Goal: Task Accomplishment & Management: Manage account settings

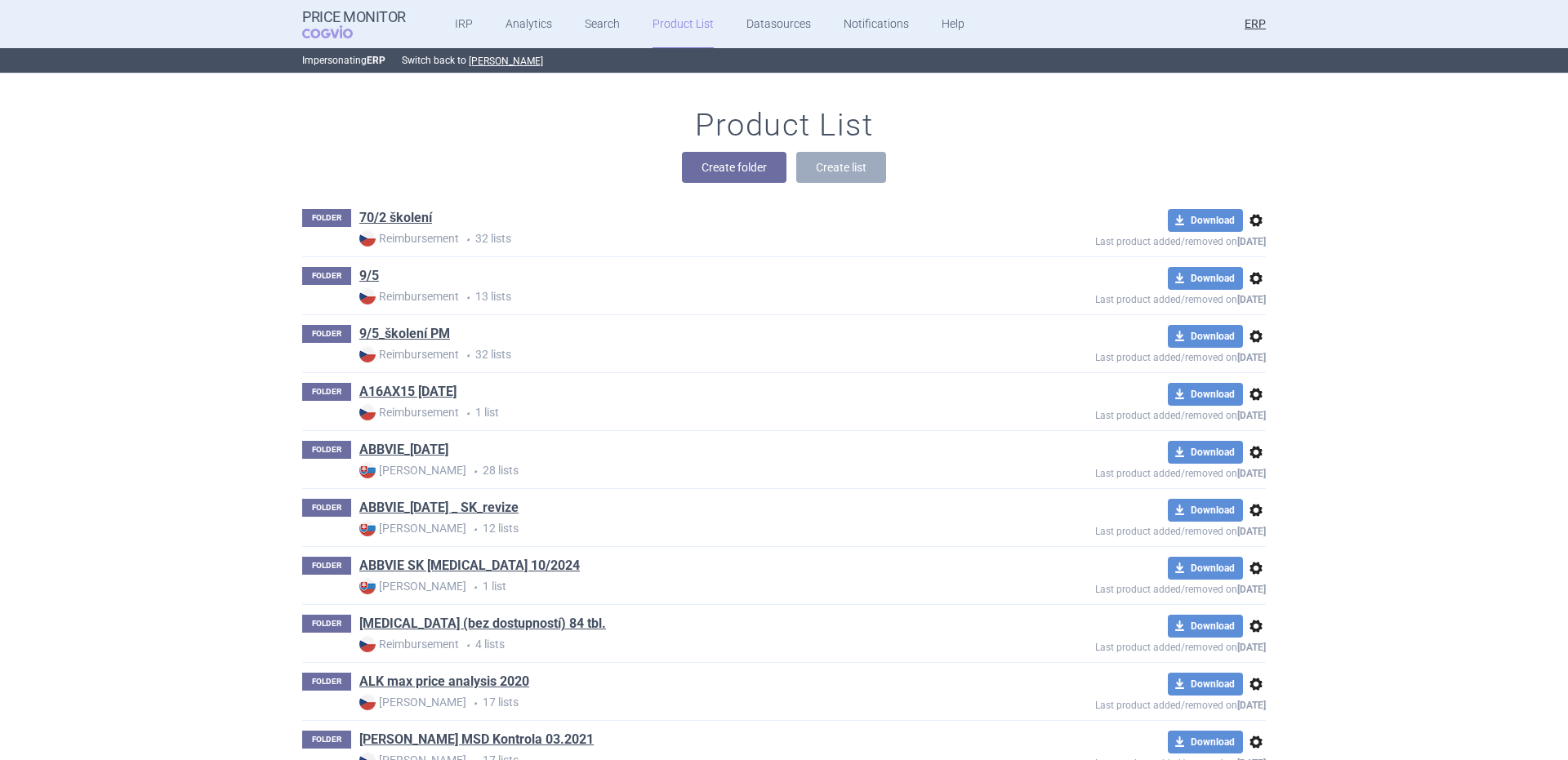
scroll to position [3603, 0]
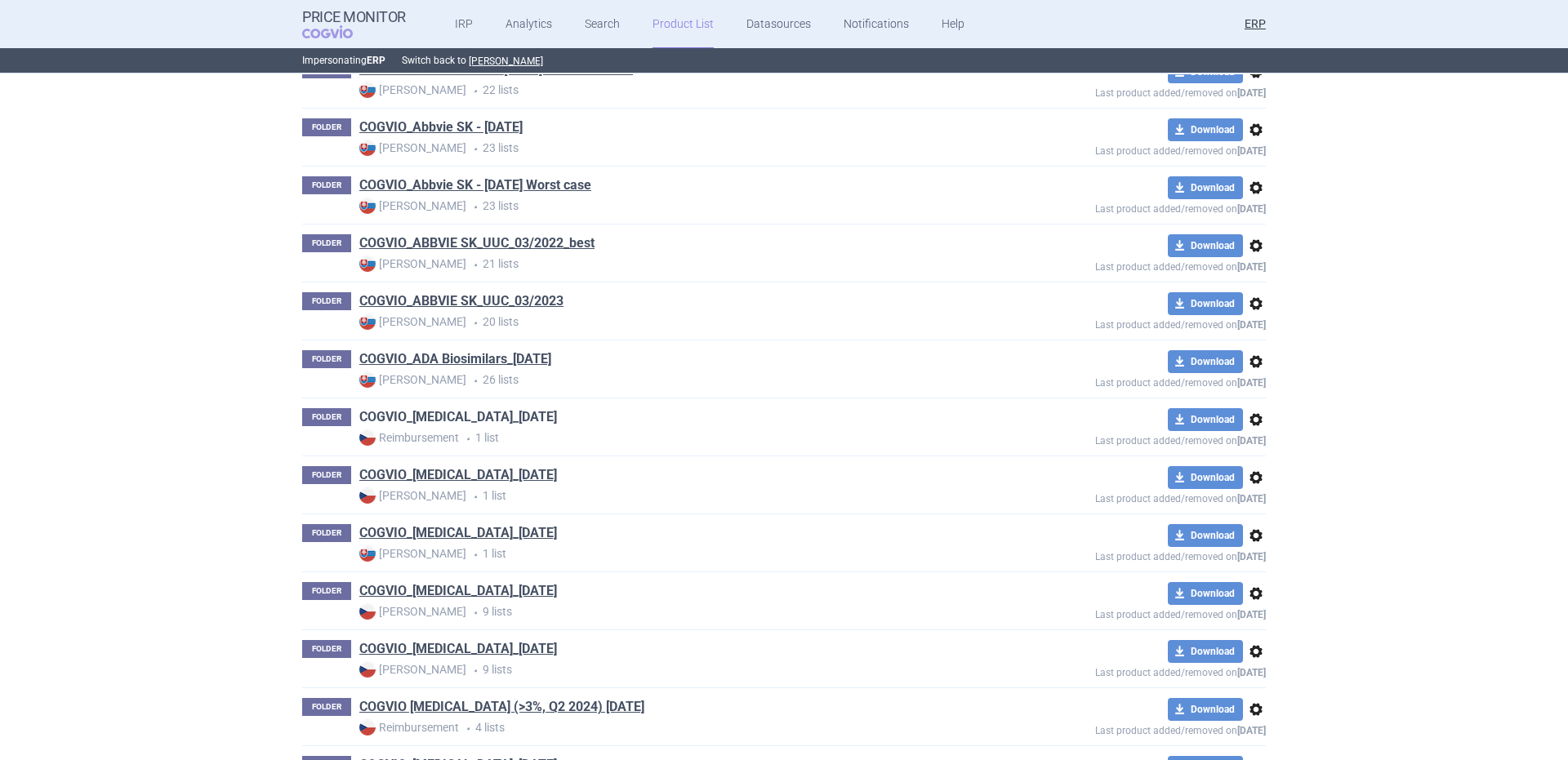
click at [506, 419] on link "COGVIO_ADCETRIS_05.09.2025" at bounding box center [458, 416] width 198 height 18
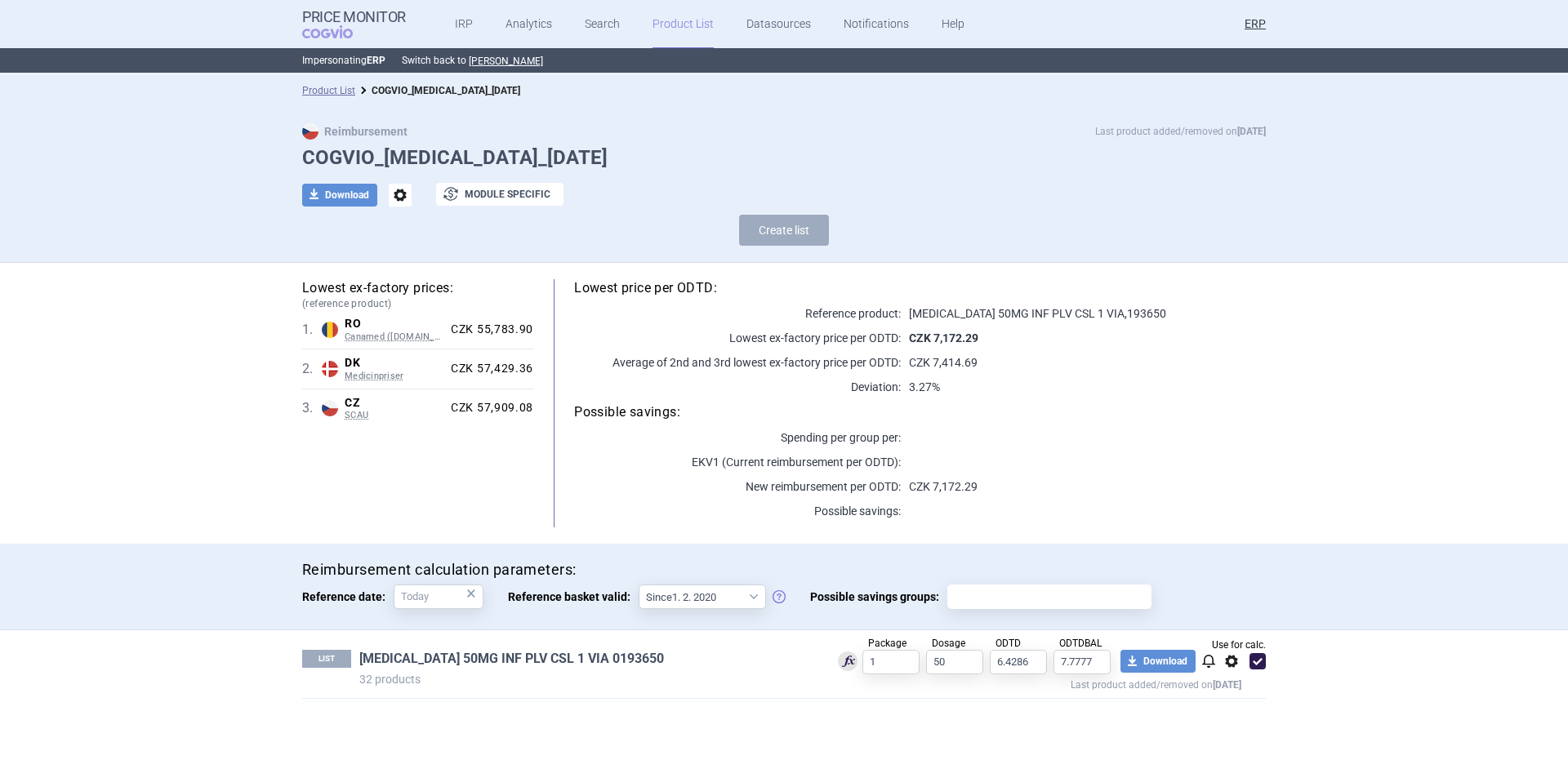
click at [504, 660] on link "ADCETRIS 50MG INF PLV CSL 1 VIA 0193650" at bounding box center [511, 658] width 305 height 18
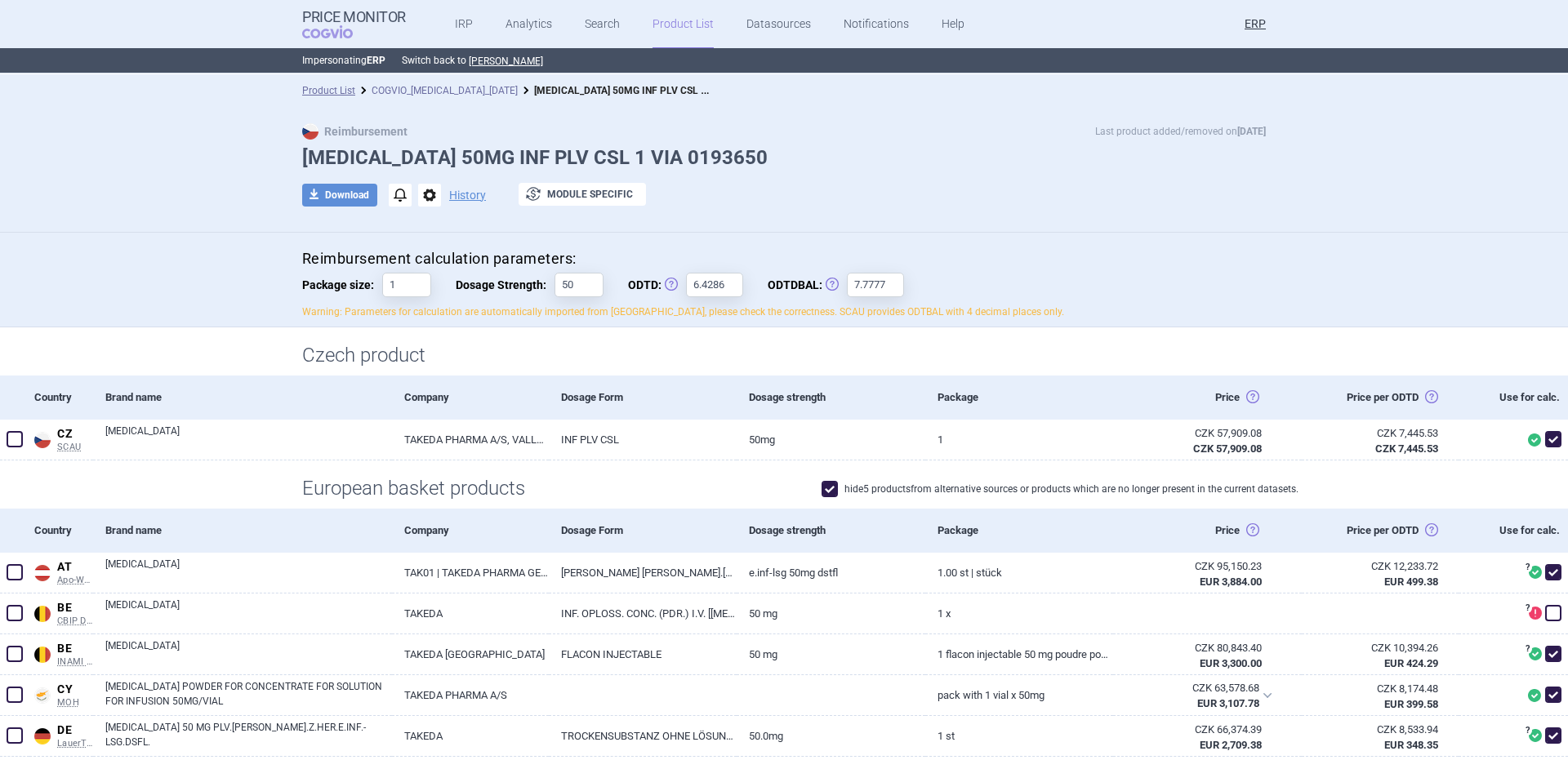
click at [437, 90] on link "COGVIO_ADCETRIS_05.09.2025" at bounding box center [444, 90] width 146 height 11
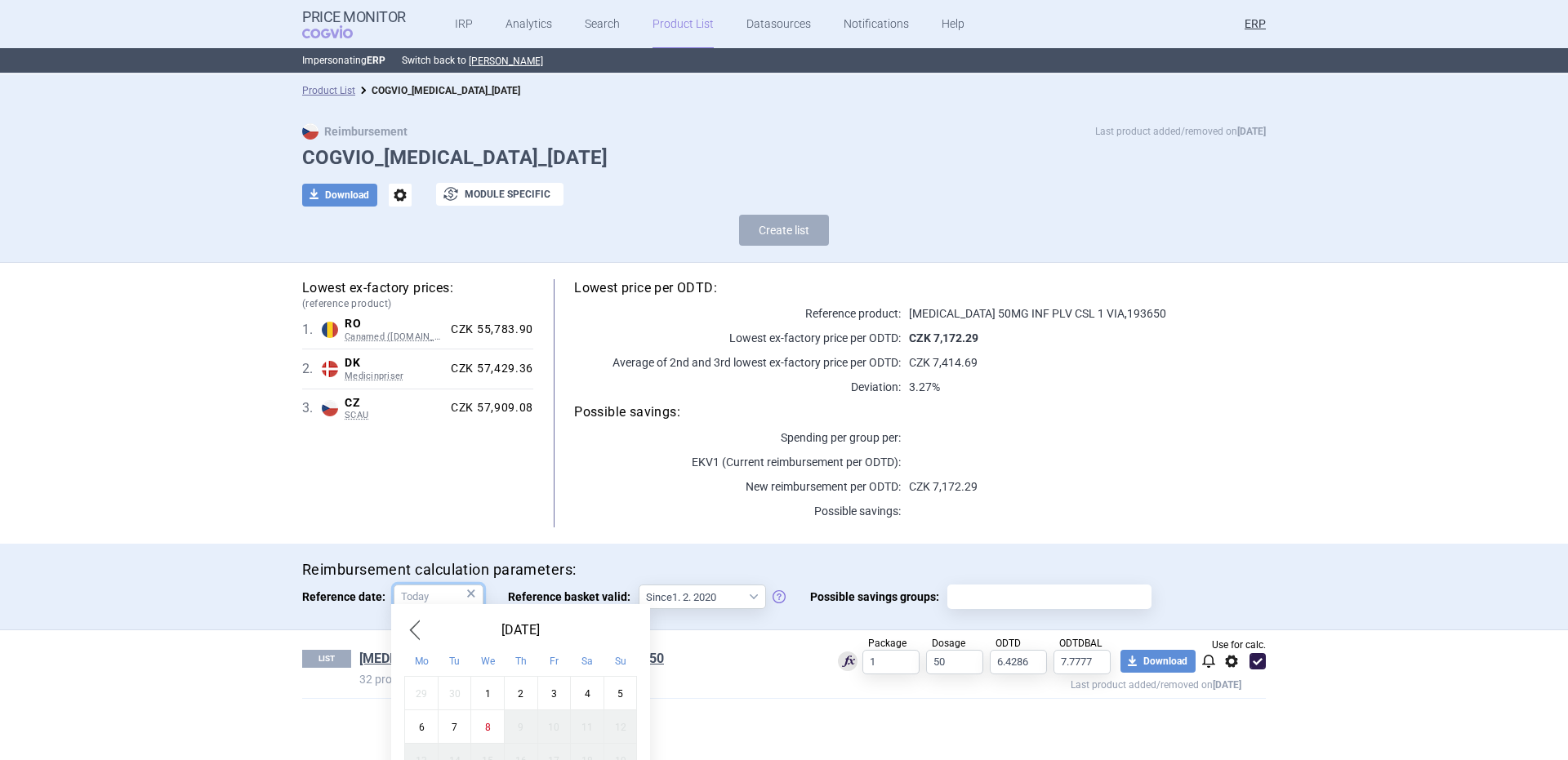
click at [457, 590] on input "Reference date: ×" at bounding box center [439, 597] width 89 height 24
click at [459, 596] on input "Reference date: ×" at bounding box center [439, 597] width 89 height 24
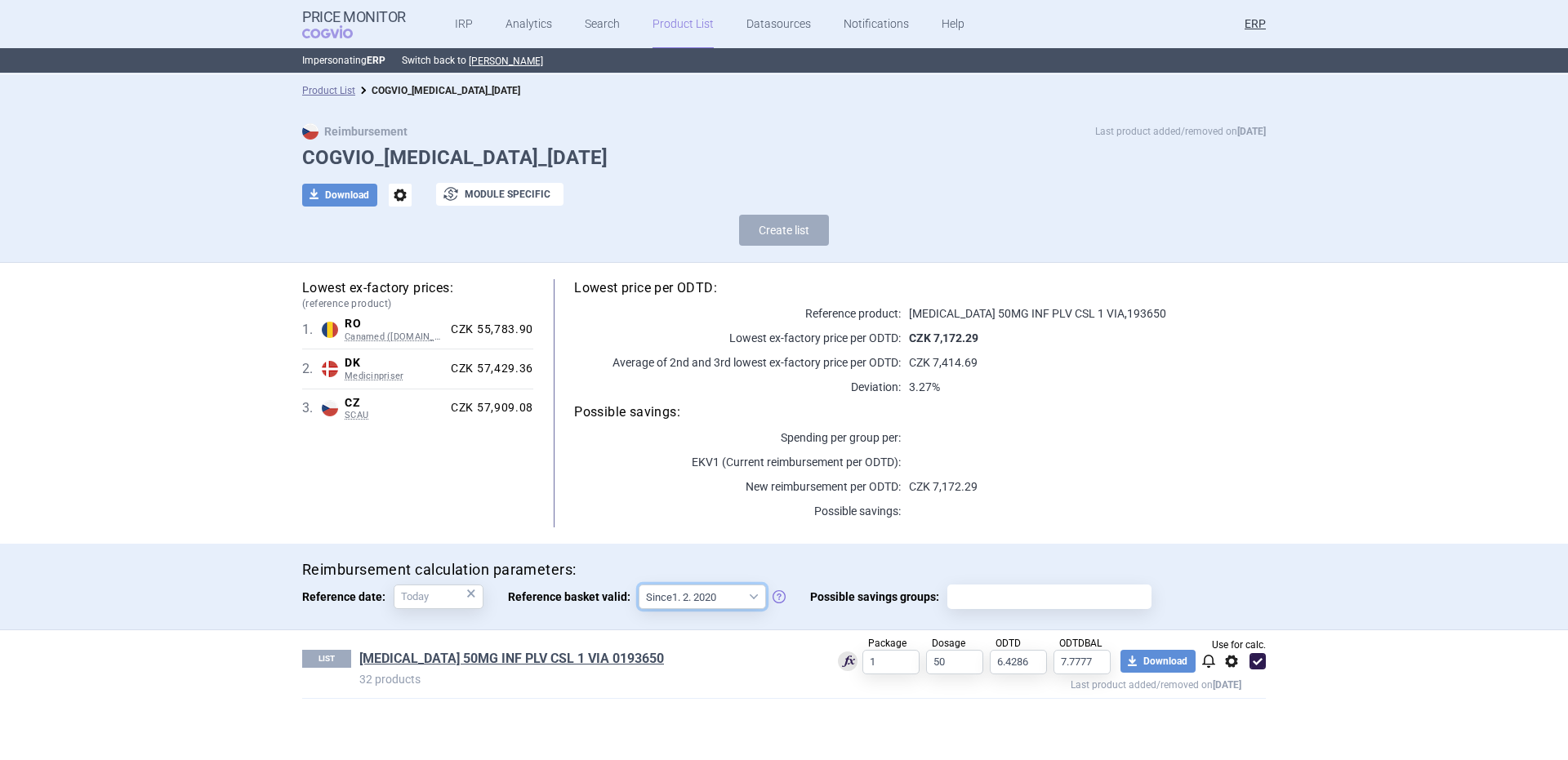
click at [699, 586] on select "Since 1. 2. 2020 Since 1. 7. 2013" at bounding box center [702, 597] width 128 height 24
click at [698, 586] on select "Since 1. 2. 2020 Since 1. 7. 2013" at bounding box center [702, 597] width 128 height 24
click at [391, 187] on span "options" at bounding box center [400, 195] width 23 height 23
click at [395, 262] on button "Rename" at bounding box center [400, 261] width 52 height 23
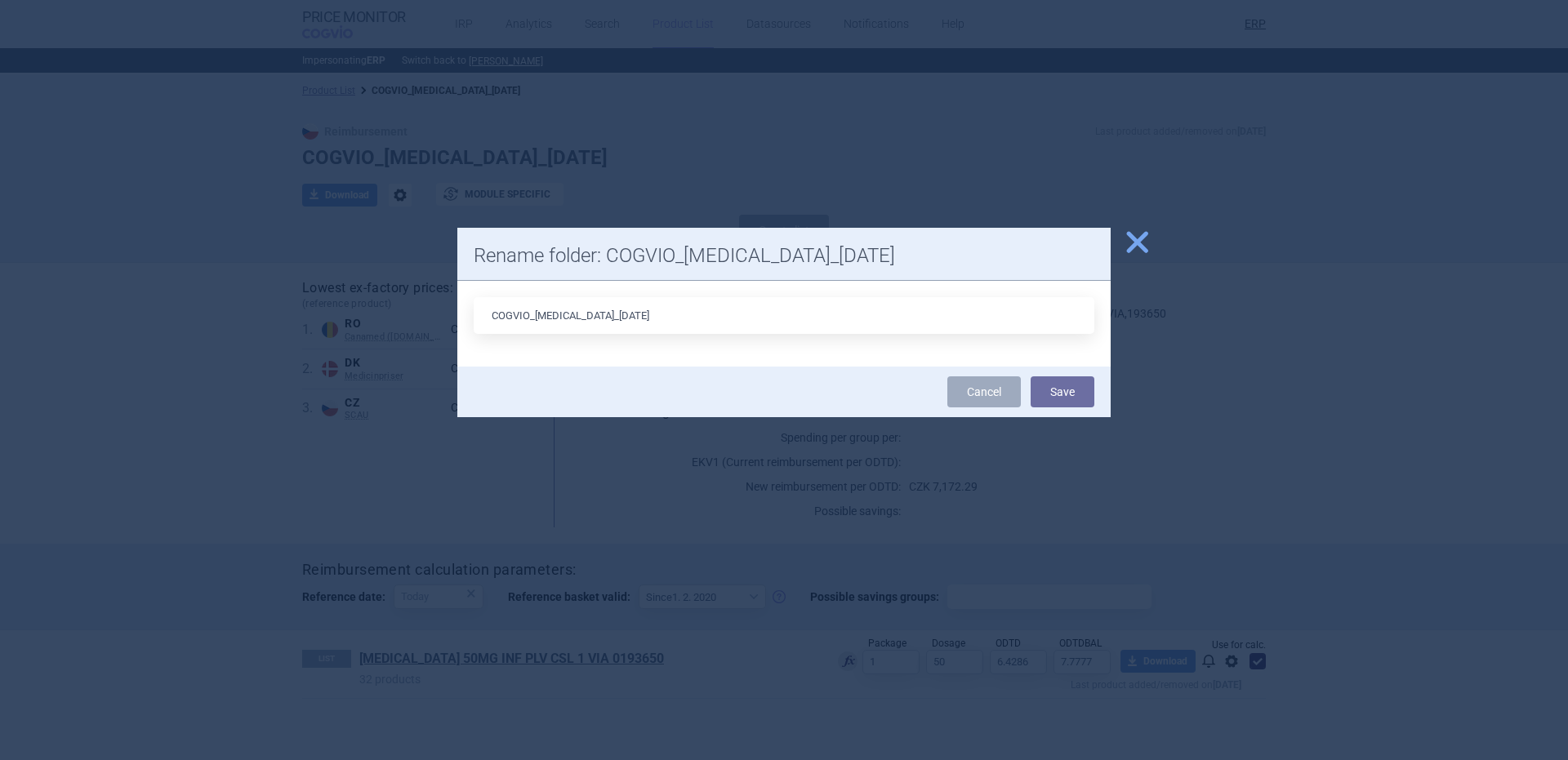
click at [611, 320] on input "COGVIO_ADCETRIS_05.09.2025" at bounding box center [784, 315] width 620 height 36
type input "COGVIO_ADCETRIS_08.10.2025"
click at [1030, 376] on button "Save" at bounding box center [1062, 391] width 63 height 31
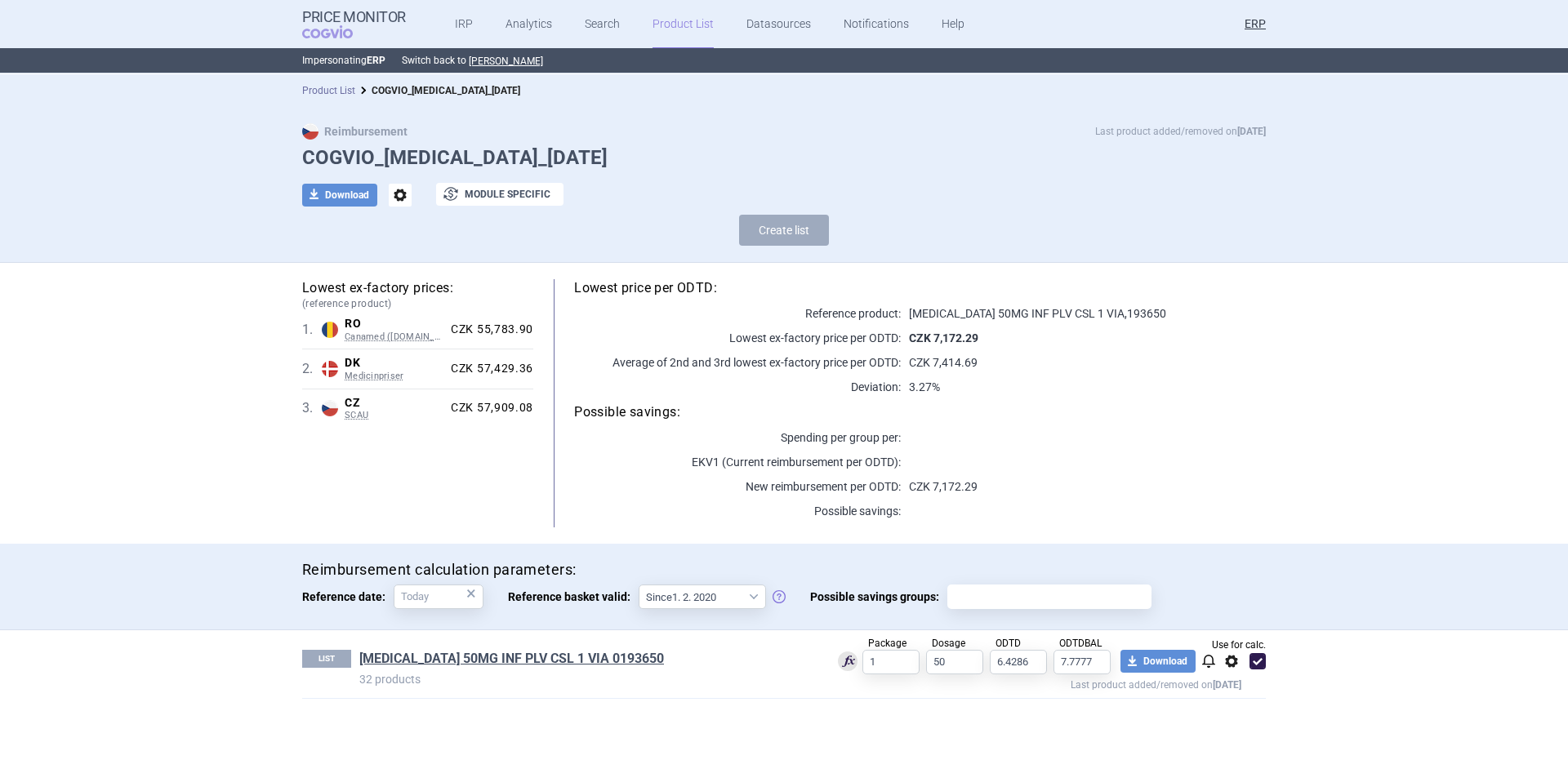
click at [338, 95] on link "Product List" at bounding box center [328, 90] width 53 height 11
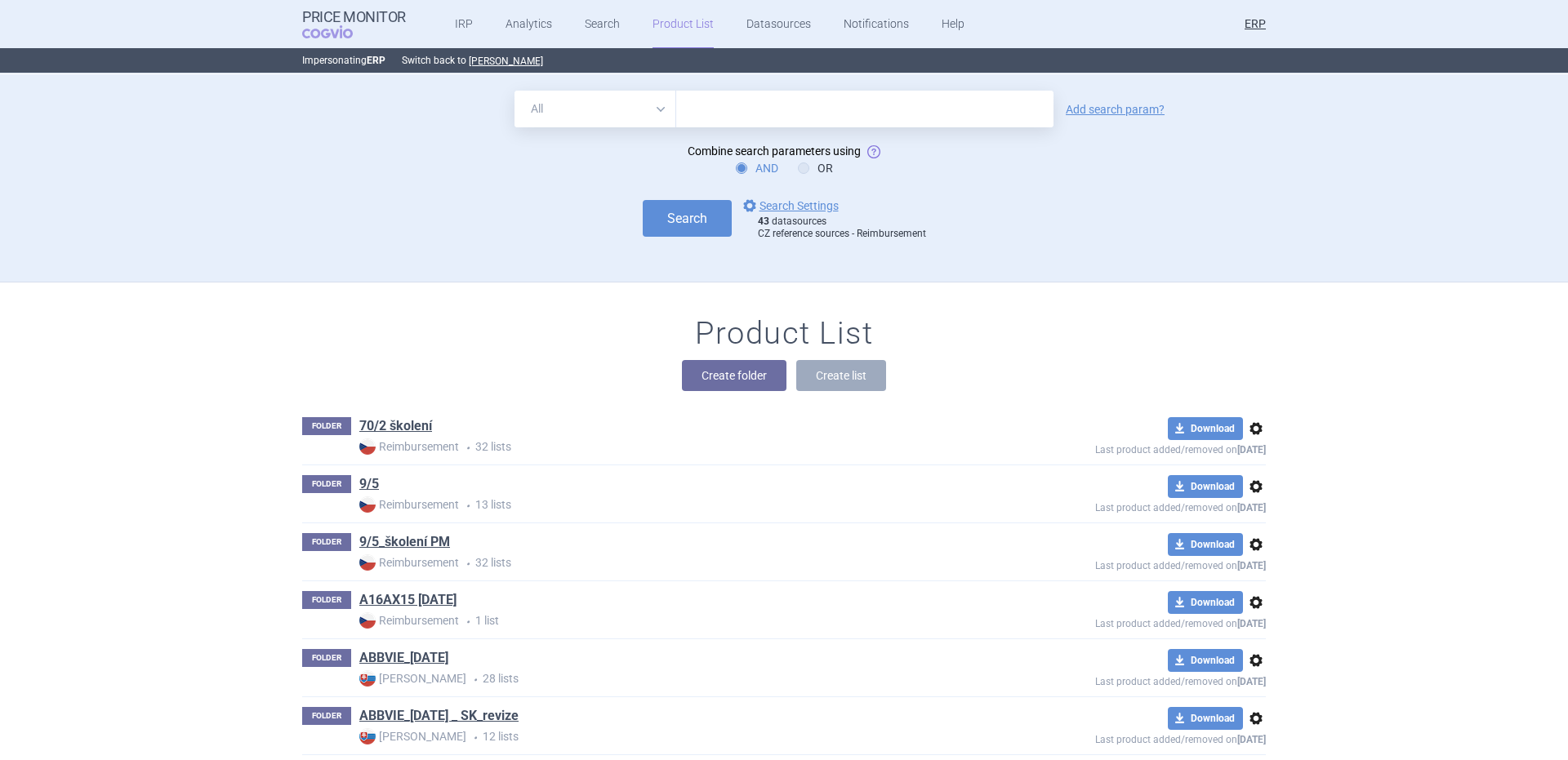
scroll to position [3952, 0]
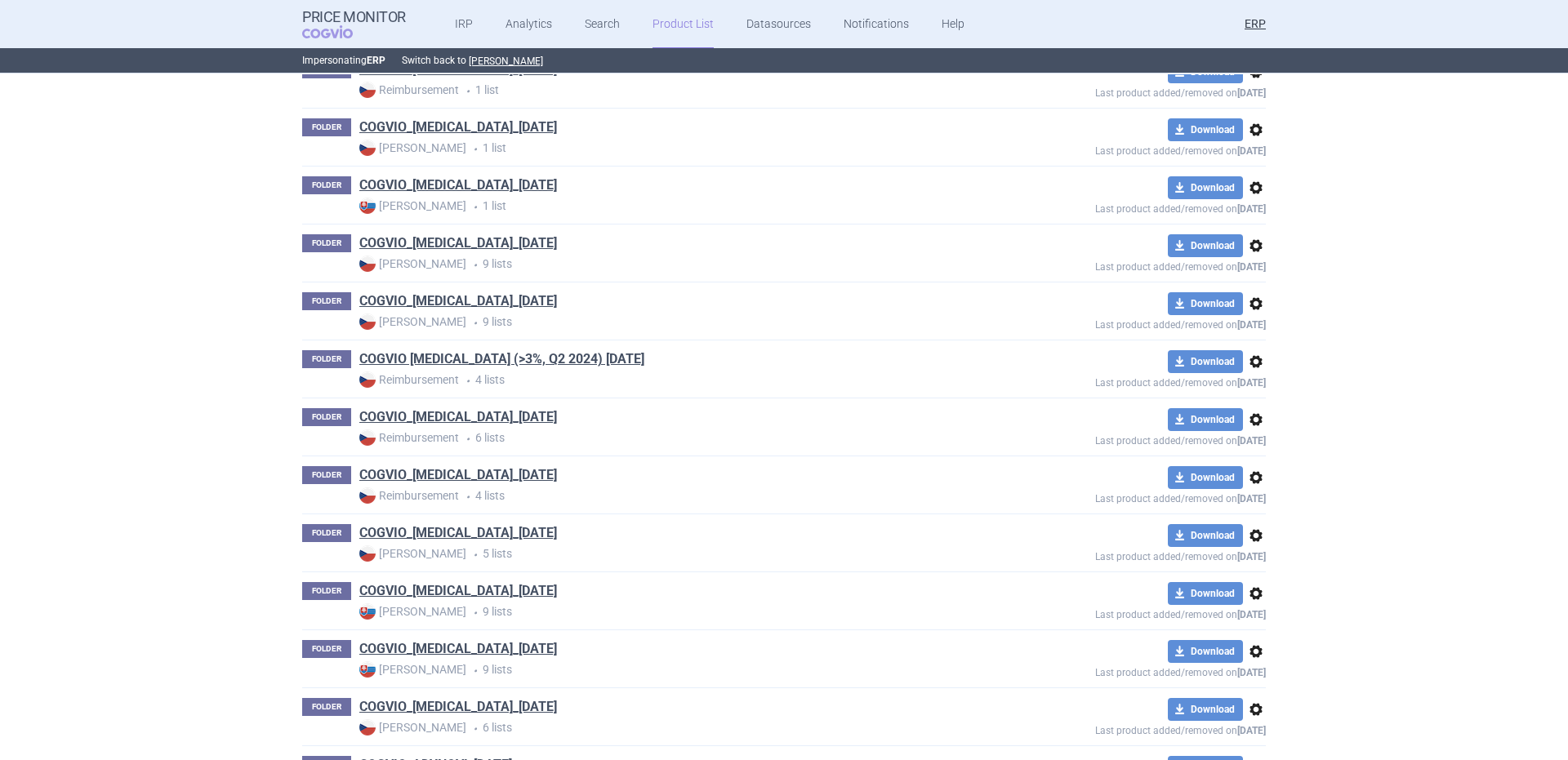
drag, startPoint x: 468, startPoint y: 421, endPoint x: 906, endPoint y: 14, distance: 597.9
click at [469, 421] on link "COGVIO_ADVATE_05.09.2025" at bounding box center [458, 416] width 198 height 18
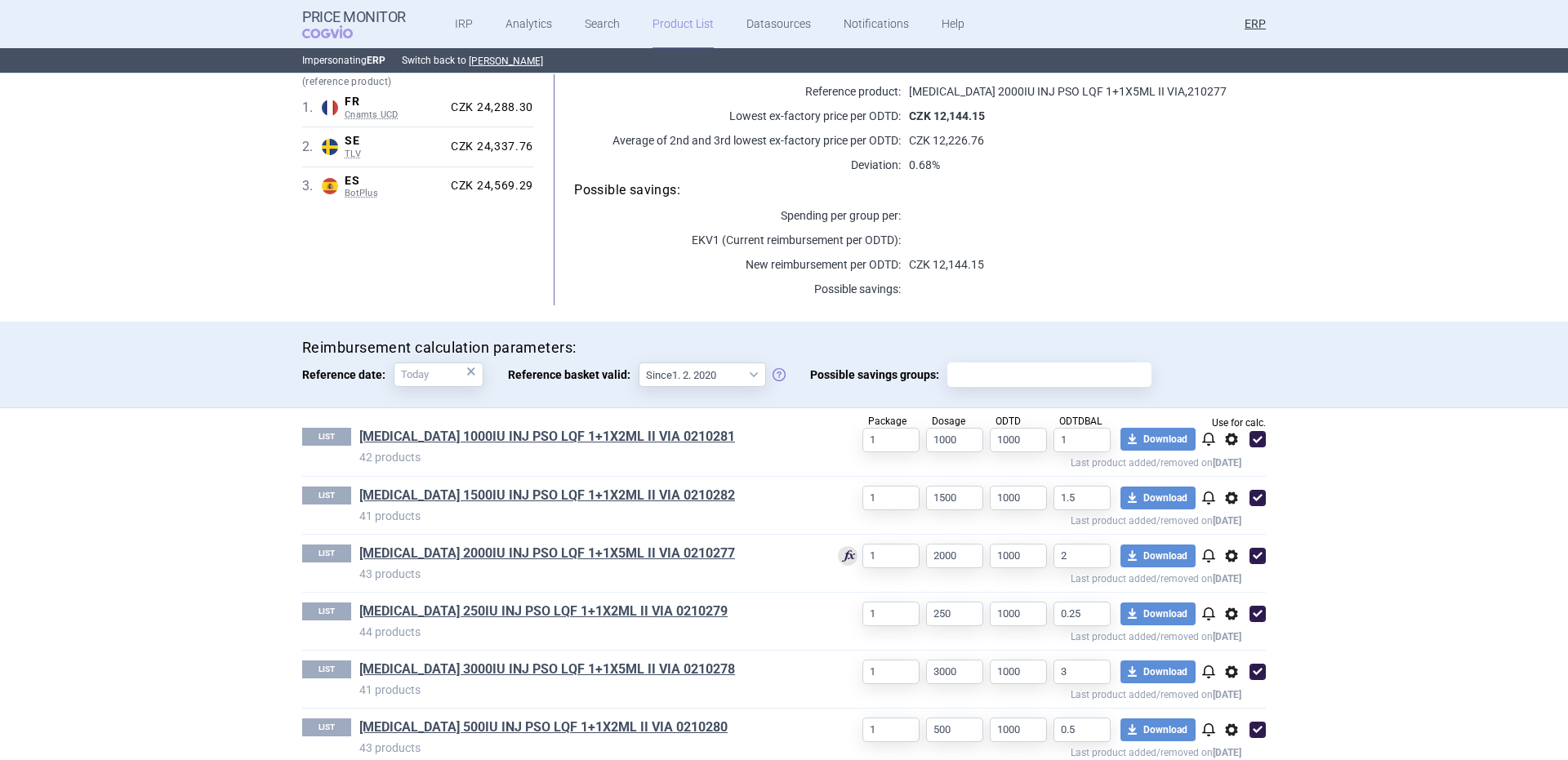
scroll to position [245, 0]
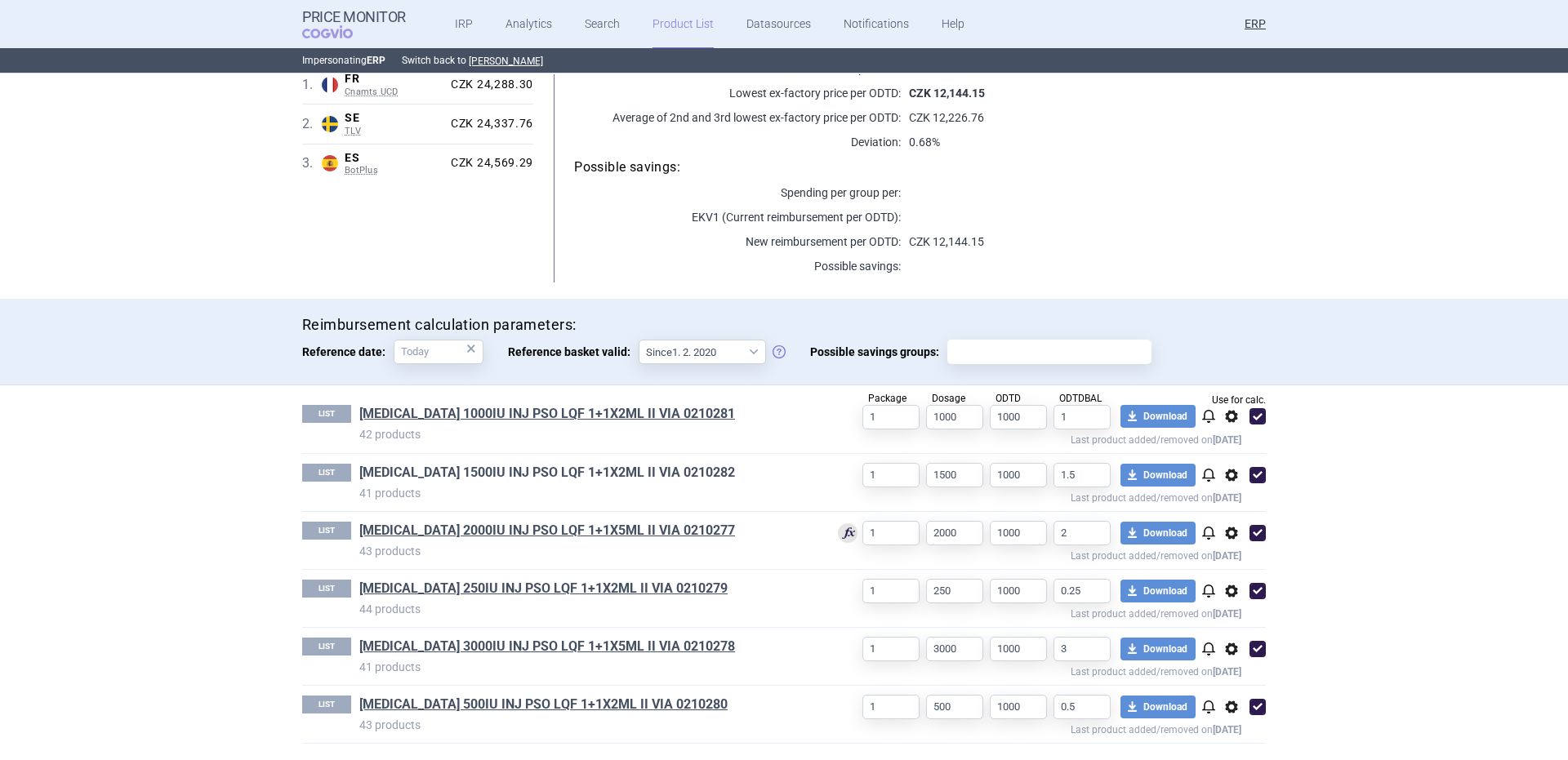
drag, startPoint x: 534, startPoint y: 482, endPoint x: 528, endPoint y: 469, distance: 14.3
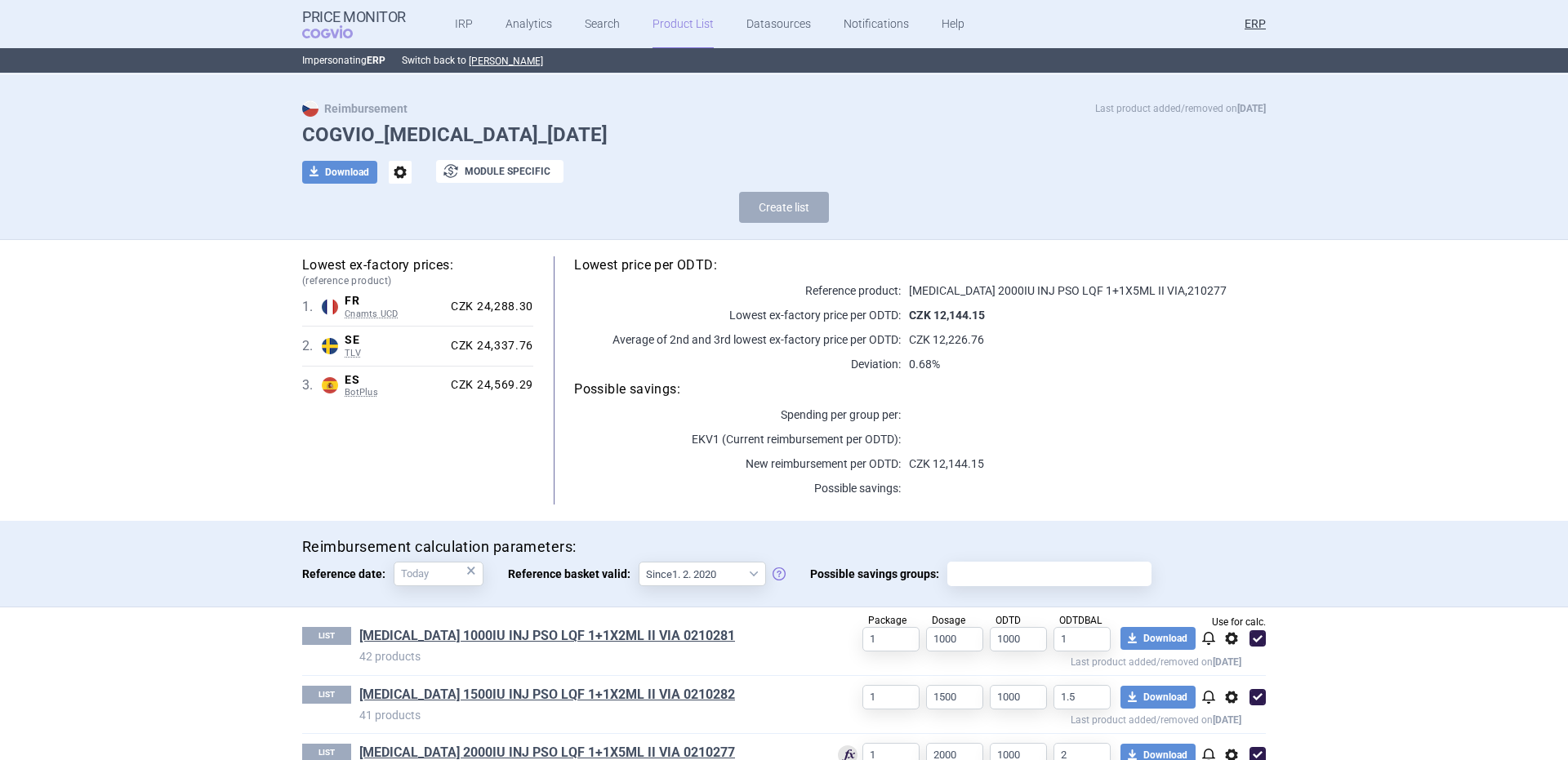
scroll to position [0, 0]
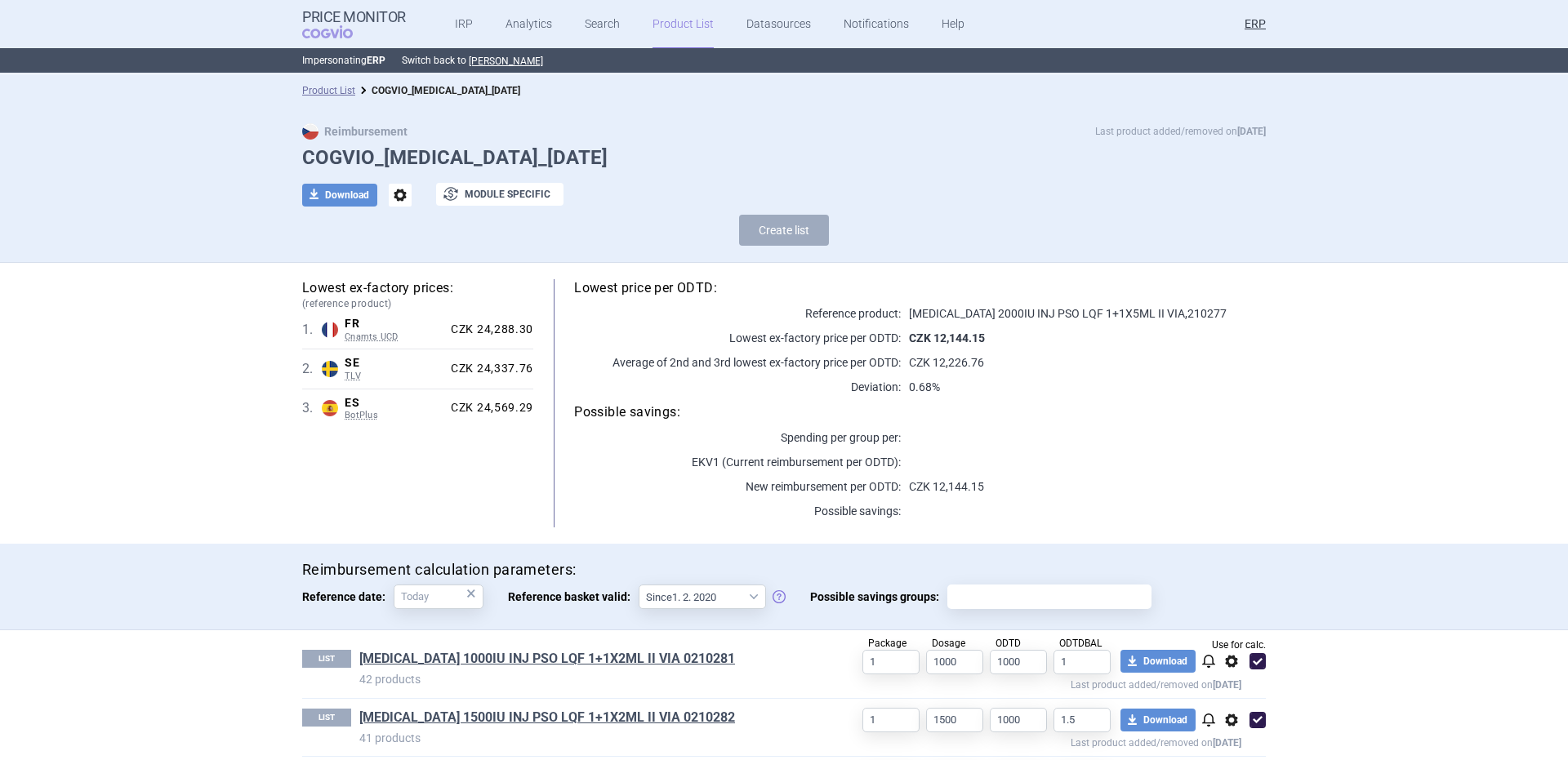
click at [395, 192] on span "options" at bounding box center [400, 195] width 23 height 23
click at [405, 262] on button "Rename" at bounding box center [393, 261] width 52 height 23
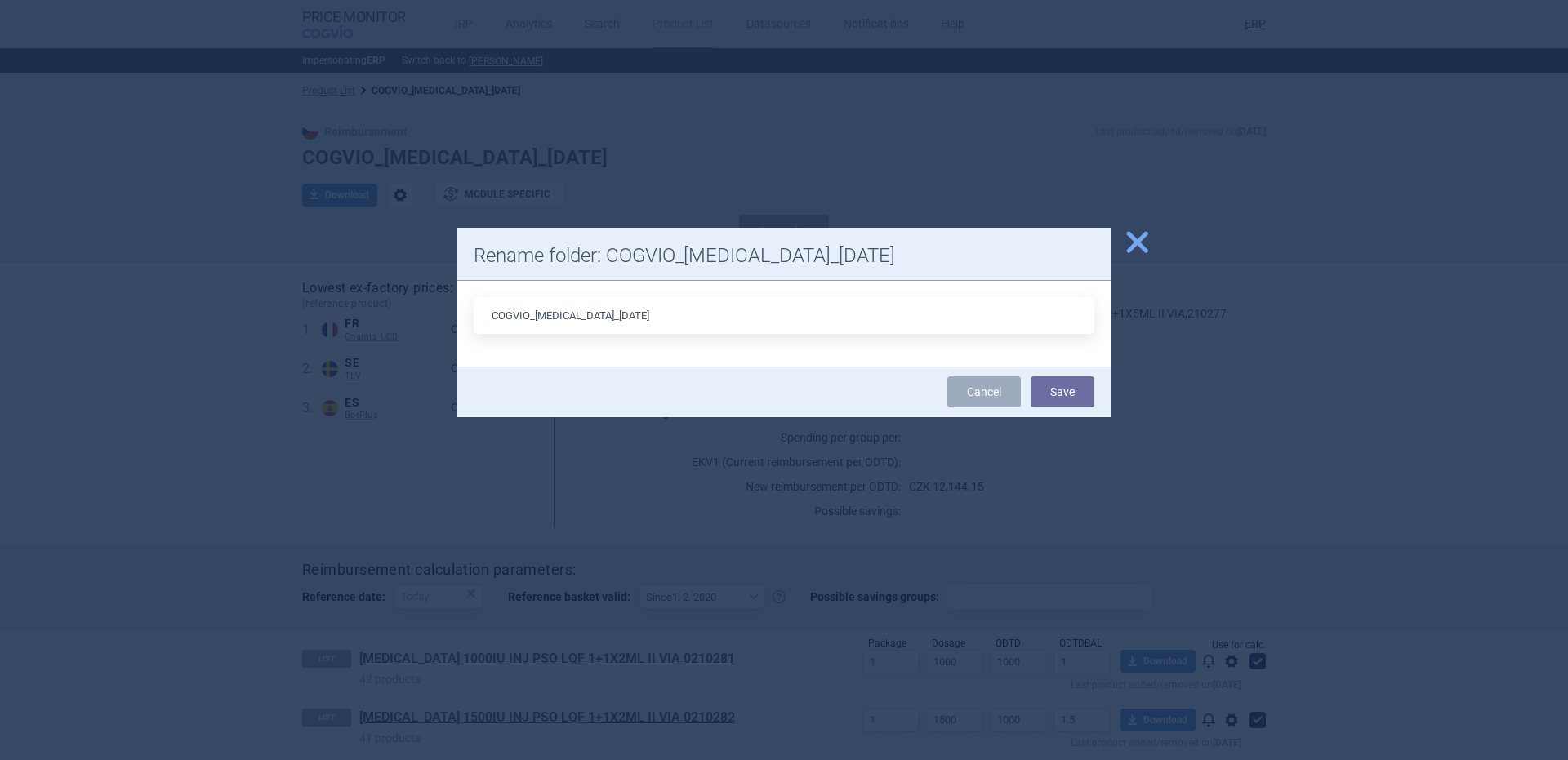
click at [589, 314] on input "COGVIO_ADVATE_05.09.2025" at bounding box center [784, 315] width 620 height 36
type input "COGVIO_ADVATE_08.10.2025"
click at [1030, 376] on button "Save" at bounding box center [1062, 391] width 63 height 31
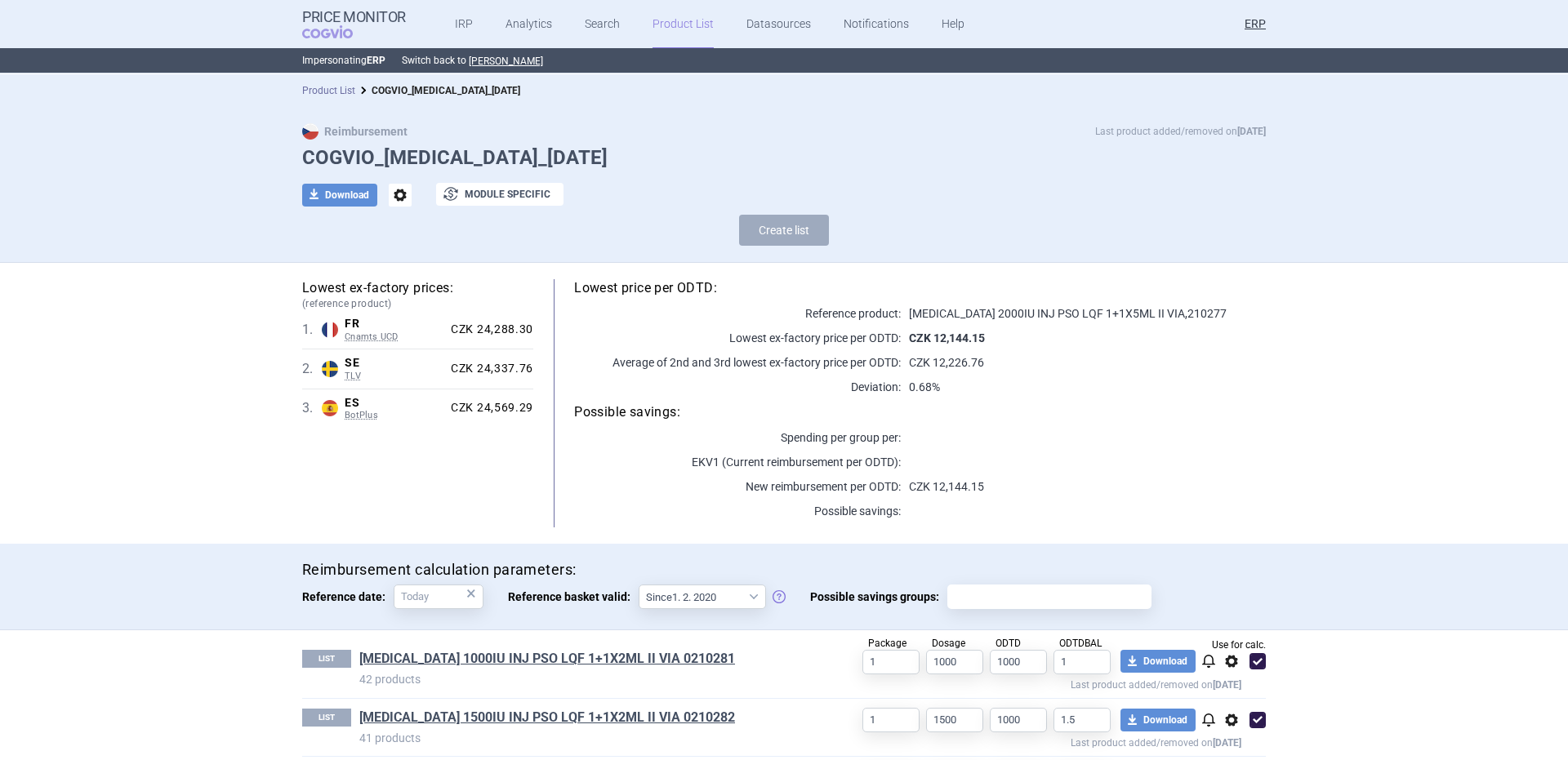
click at [303, 92] on link "Product List" at bounding box center [328, 90] width 53 height 11
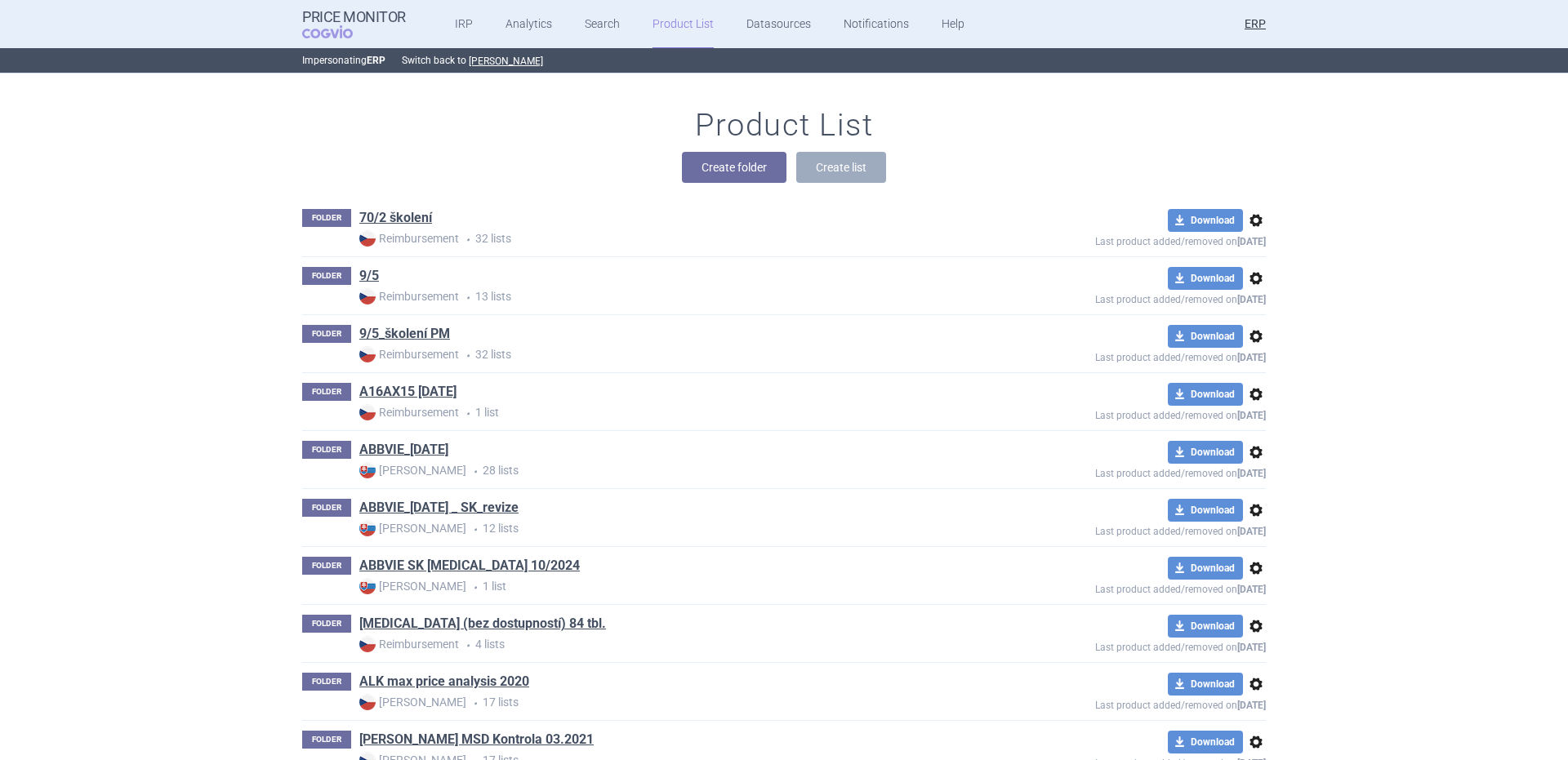
scroll to position [4299, 0]
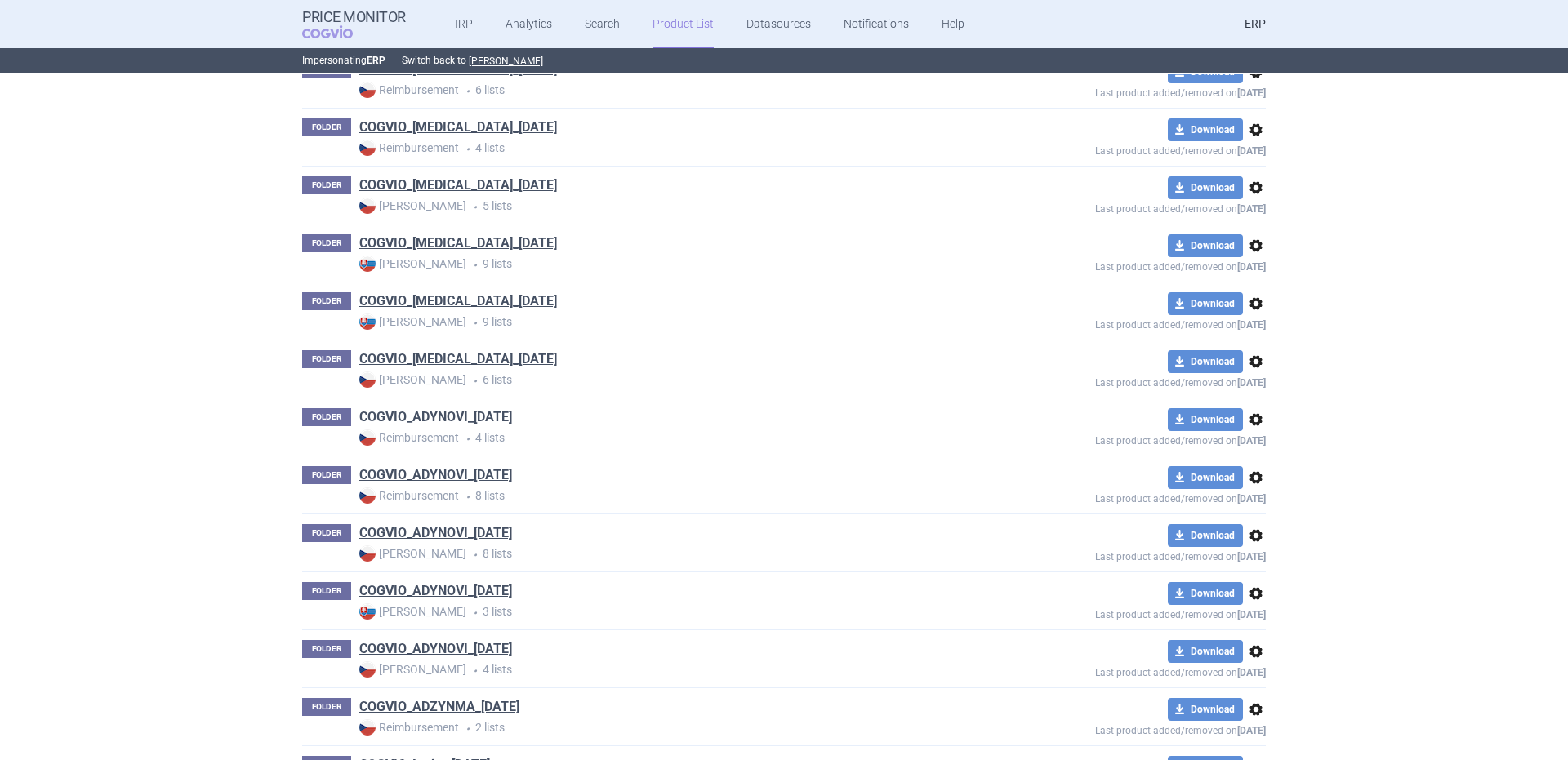
click at [470, 414] on link "COGVIO_ADYNOVI_[DATE]" at bounding box center [436, 416] width 153 height 18
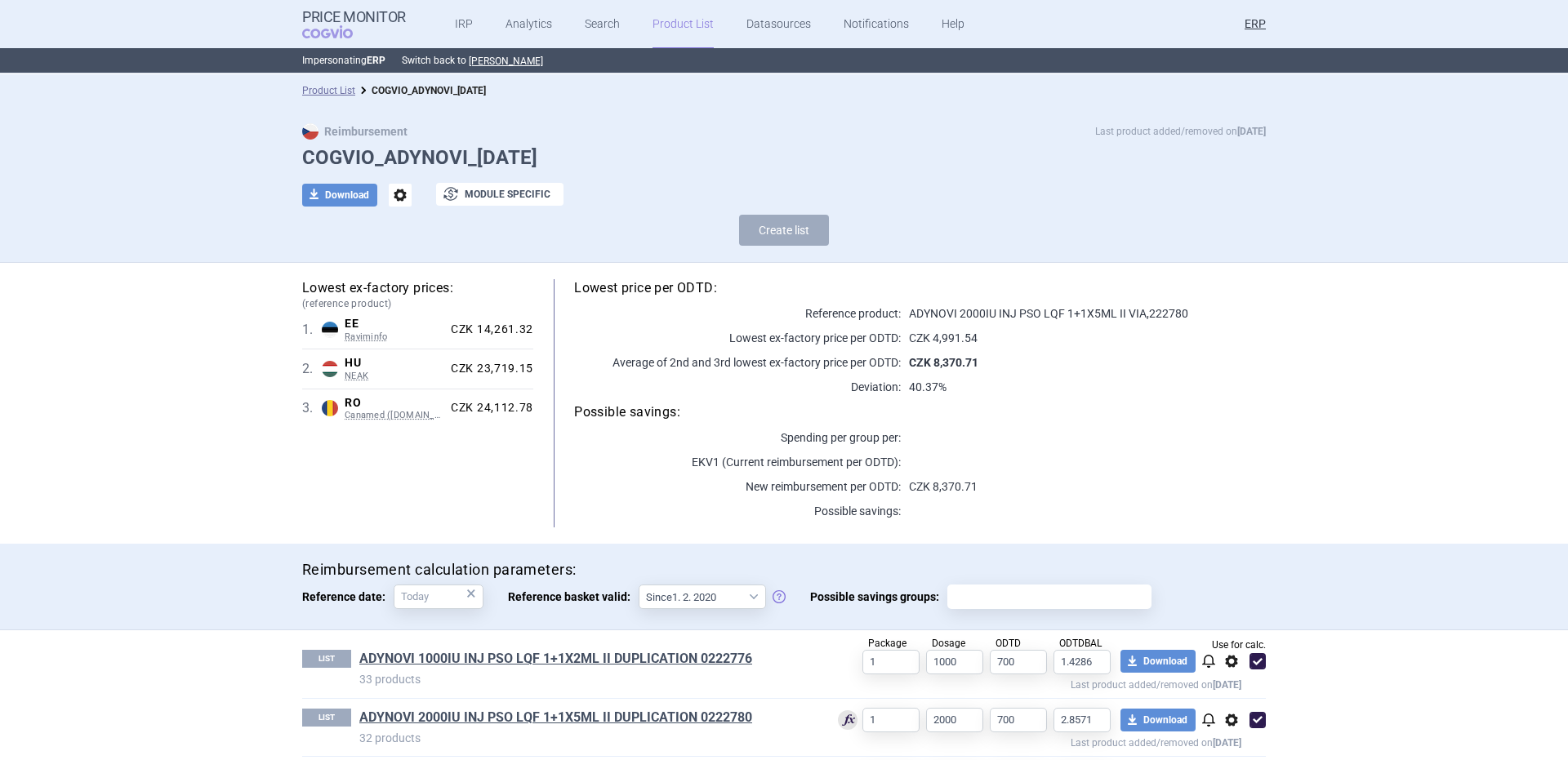
click at [394, 201] on span "options" at bounding box center [400, 195] width 23 height 23
click at [403, 258] on button "Rename" at bounding box center [393, 261] width 52 height 23
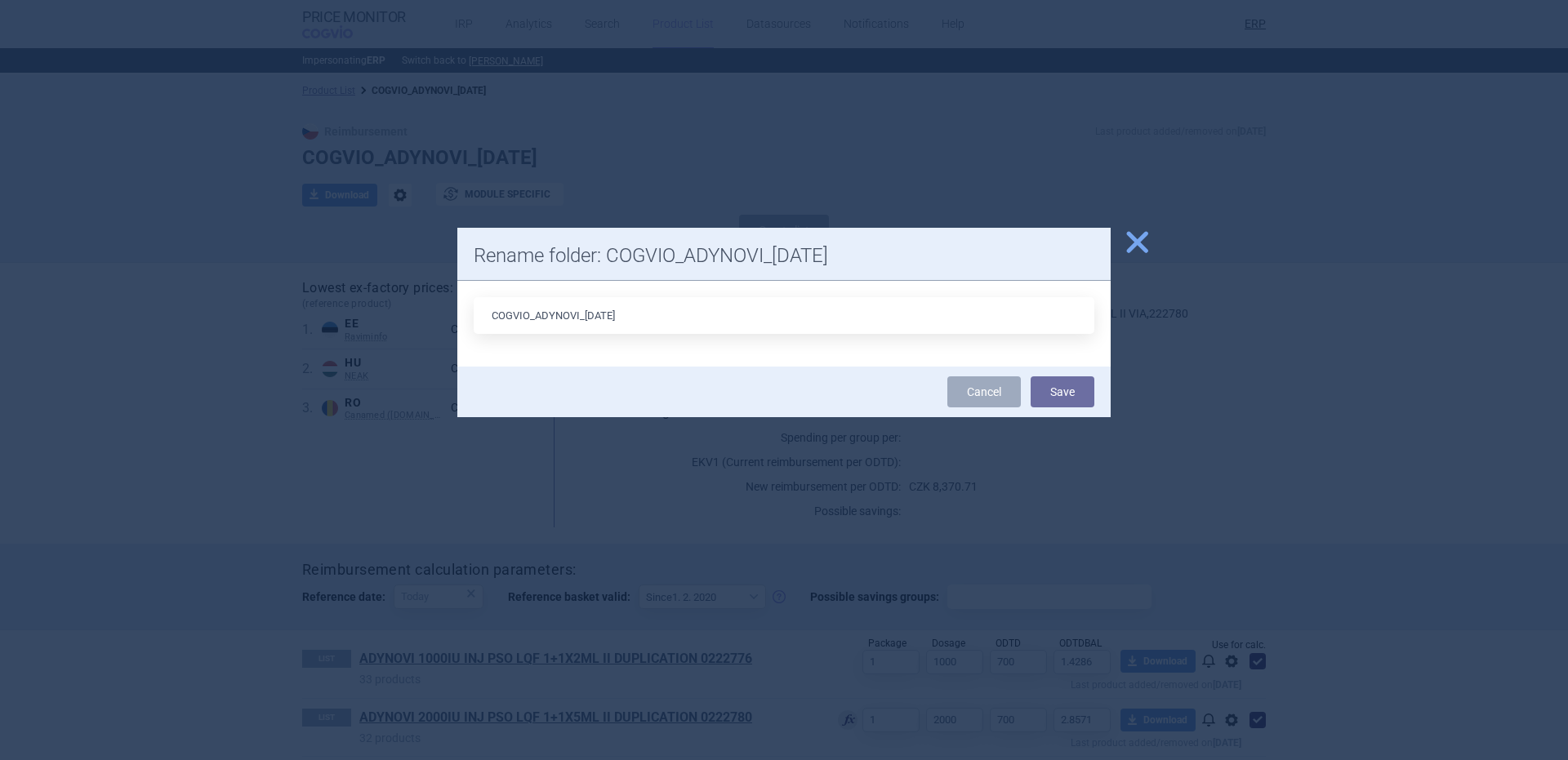
click at [594, 319] on input "COGVIO_ADYNOVI_[DATE]" at bounding box center [784, 315] width 620 height 36
type input "COGVIO_ADYNOVI_08.10.2025"
click at [1030, 376] on button "Save" at bounding box center [1062, 391] width 63 height 31
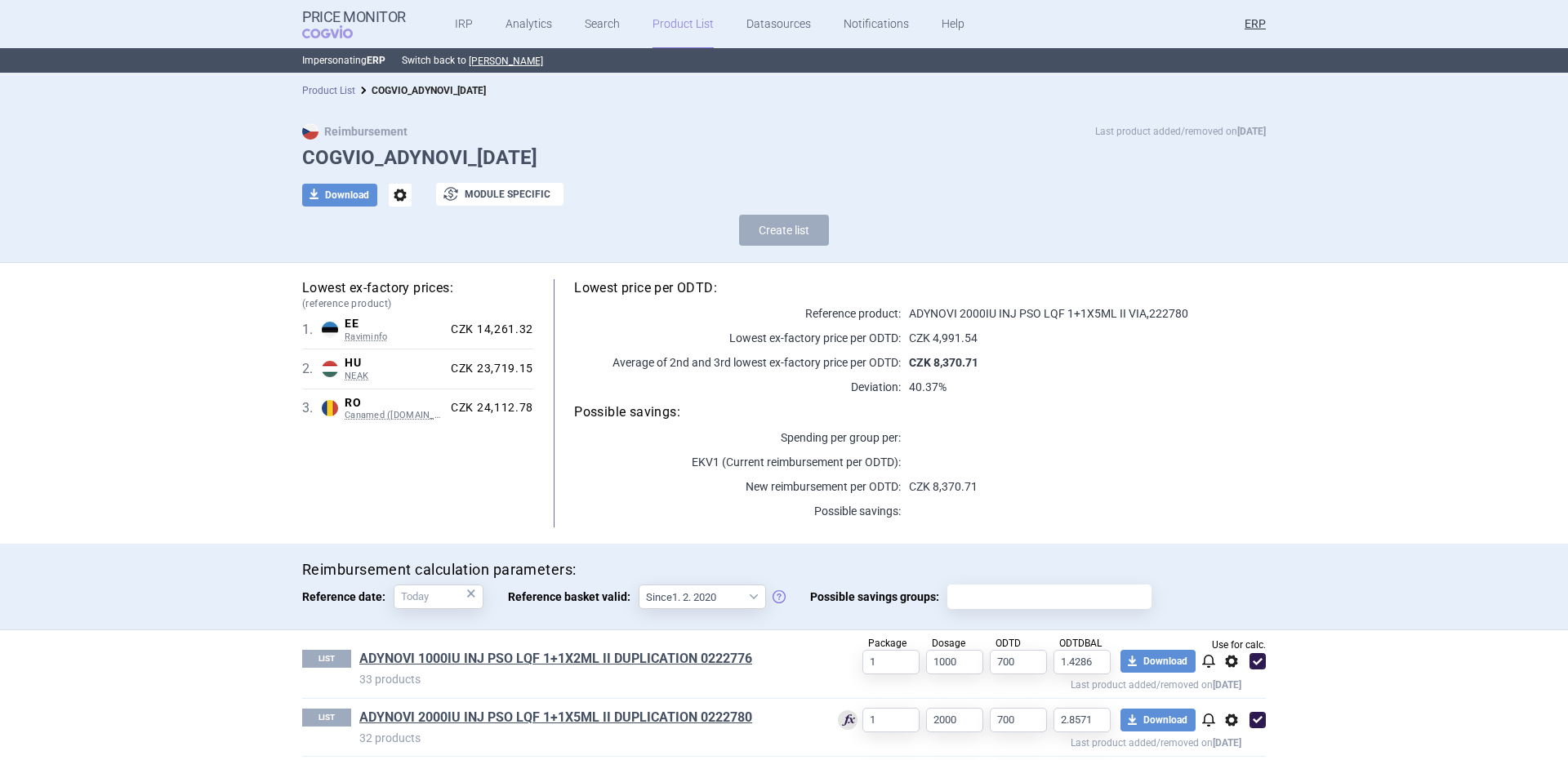
click at [333, 86] on link "Product List" at bounding box center [328, 90] width 53 height 11
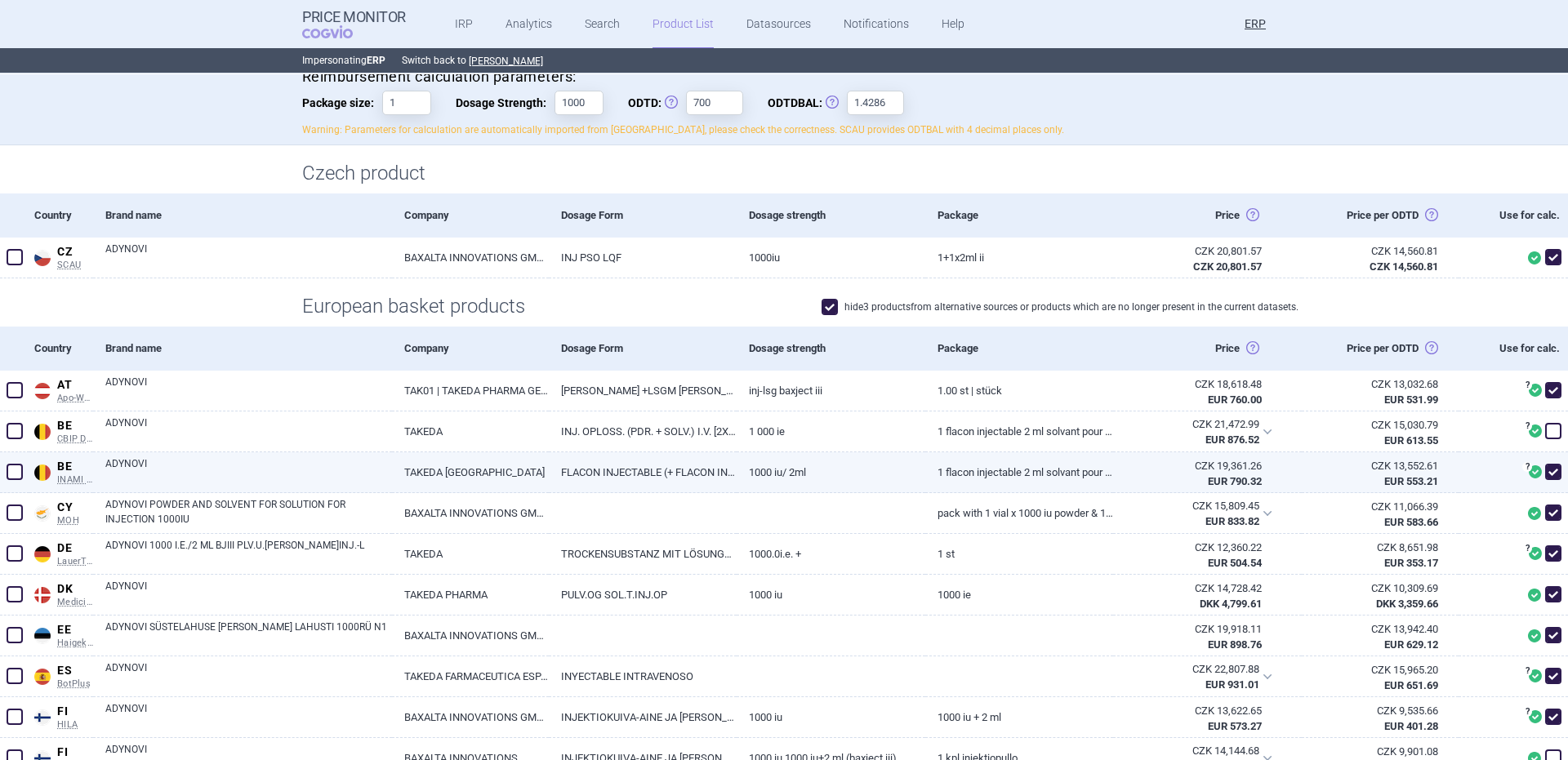
scroll to position [165, 0]
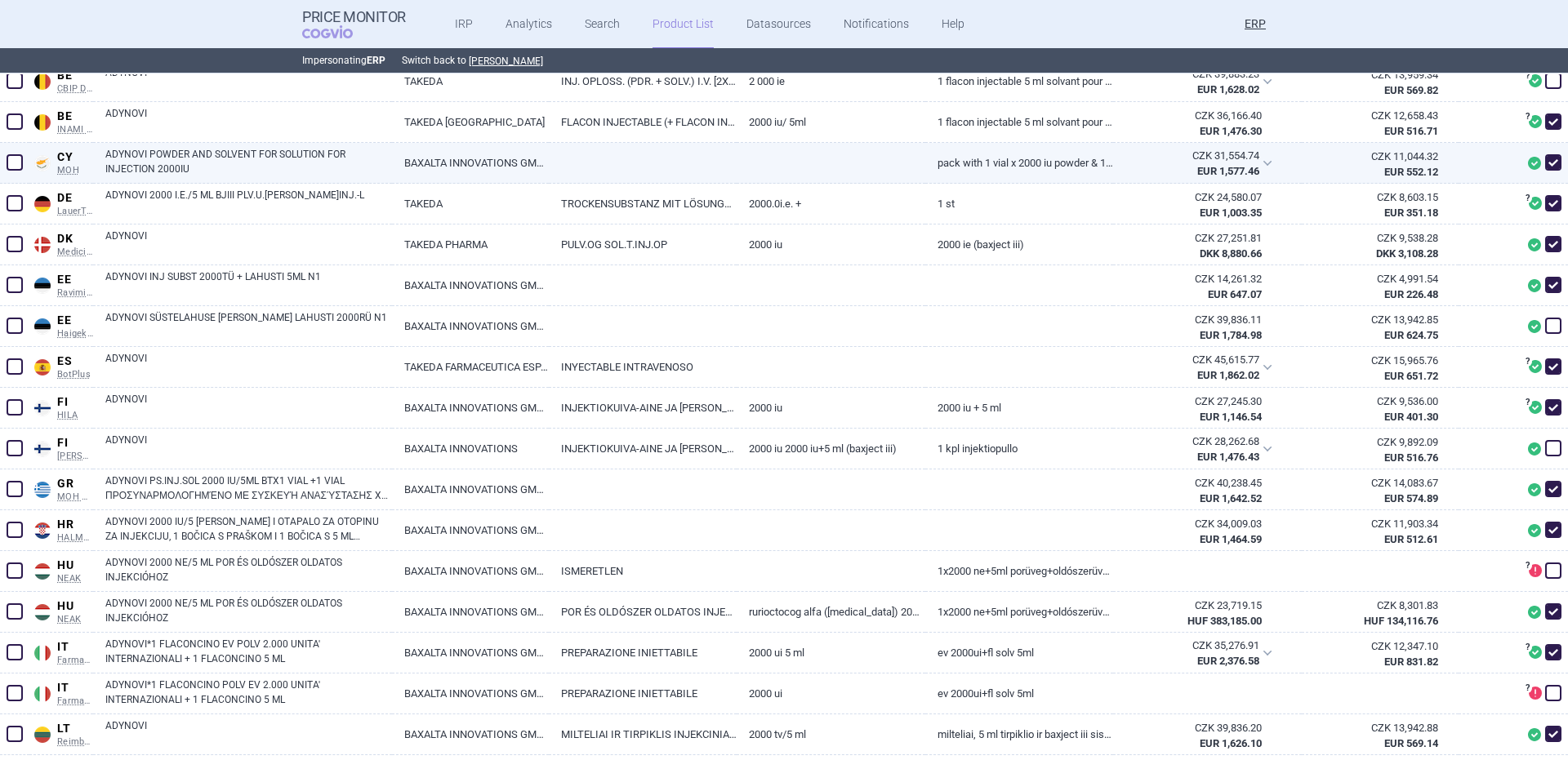
scroll to position [206, 0]
